Goal: Check status: Check status

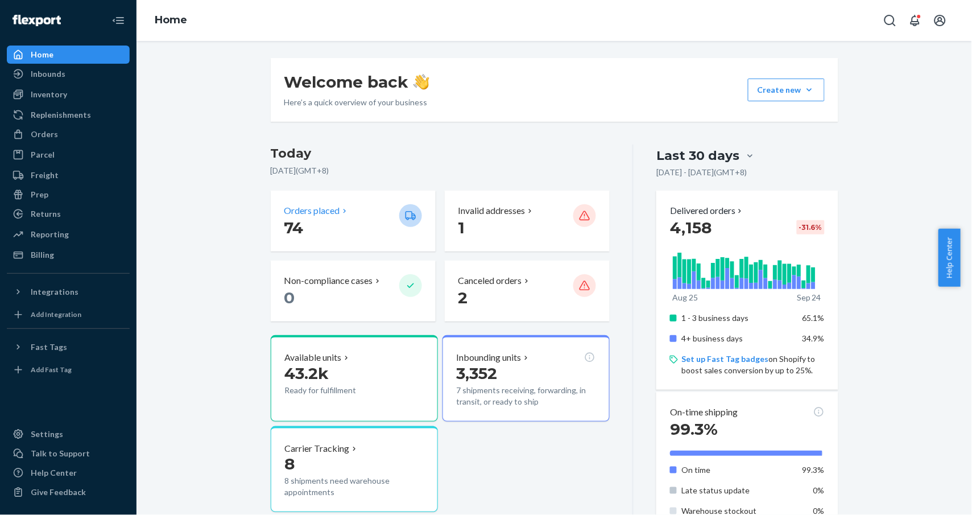
click at [325, 212] on p "Orders placed" at bounding box center [312, 210] width 56 height 13
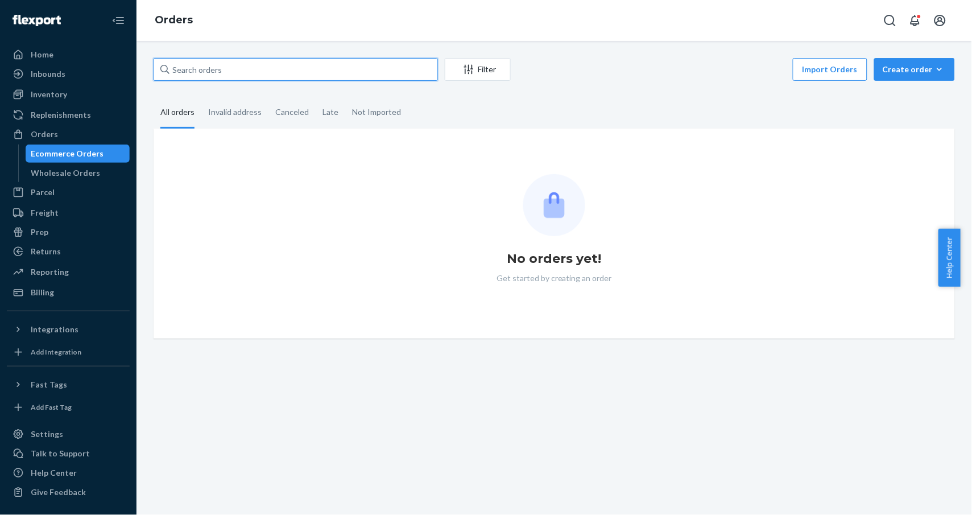
click at [311, 73] on input "text" at bounding box center [296, 69] width 284 height 23
paste input "[PERSON_NAME]"
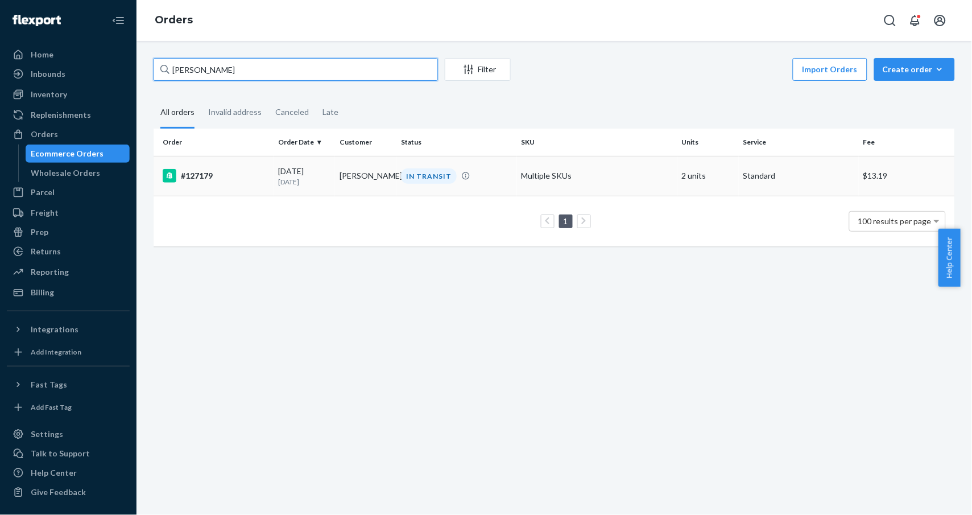
type input "[PERSON_NAME]"
click at [235, 174] on div "#127179" at bounding box center [216, 176] width 106 height 14
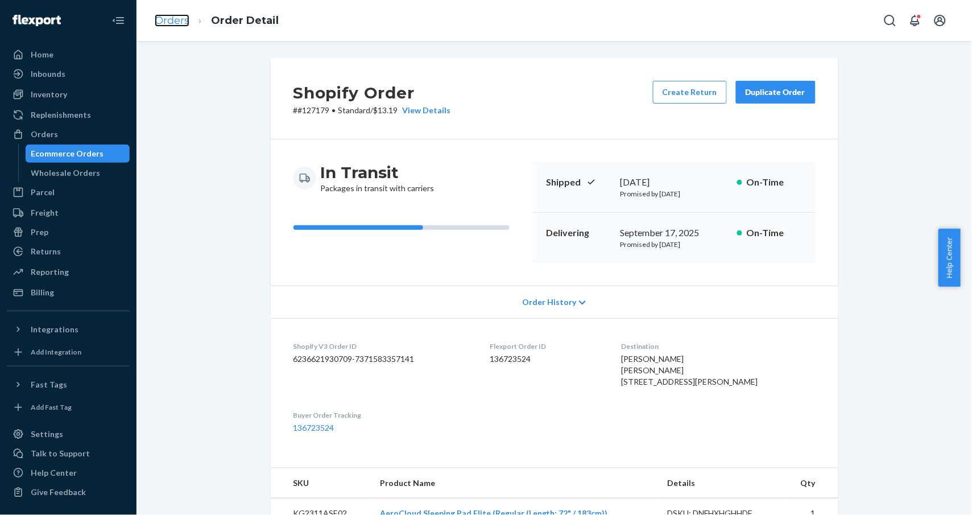
click at [173, 18] on link "Orders" at bounding box center [172, 20] width 35 height 13
